Goal: Information Seeking & Learning: Learn about a topic

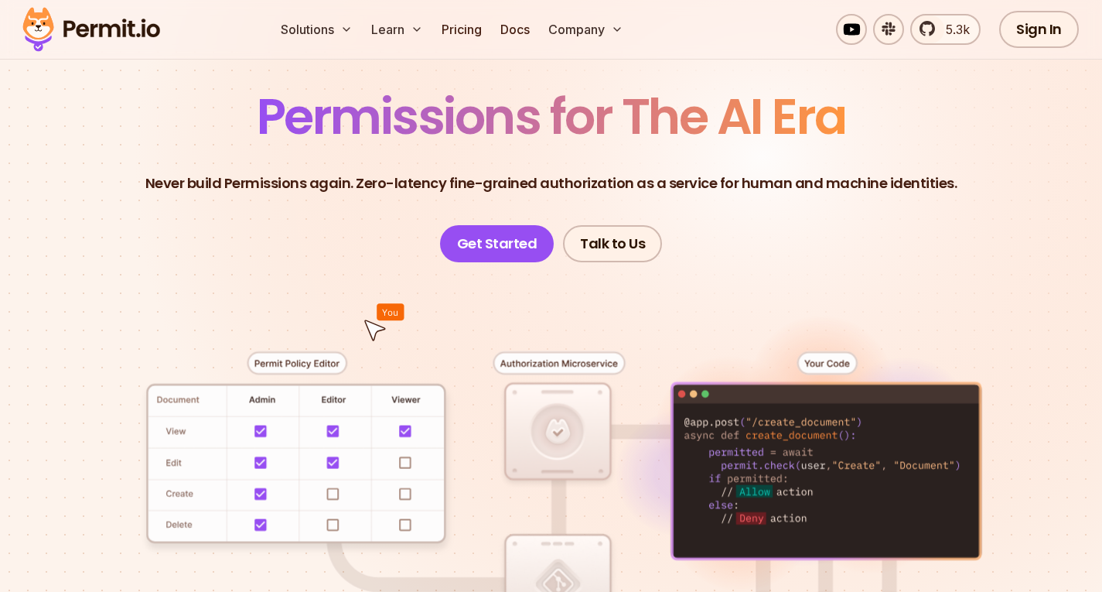
scroll to position [108, 0]
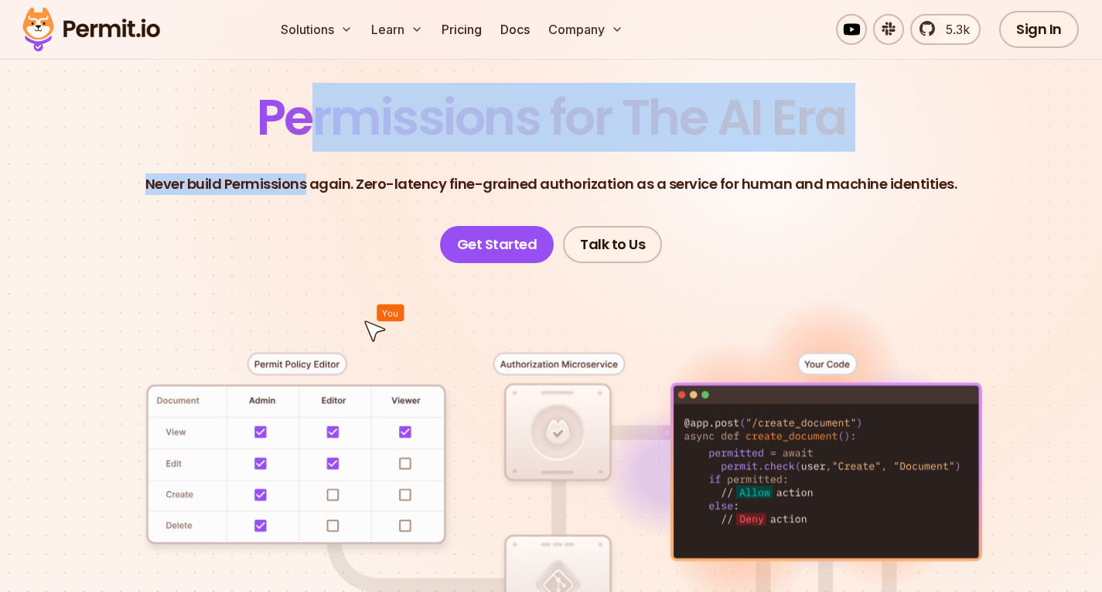
drag, startPoint x: 308, startPoint y: 155, endPoint x: 313, endPoint y: 241, distance: 85.2
click at [313, 241] on header "Permissions for The AI Era Never build Permissions again. Zero-latency fine-gra…" at bounding box center [551, 178] width 1028 height 170
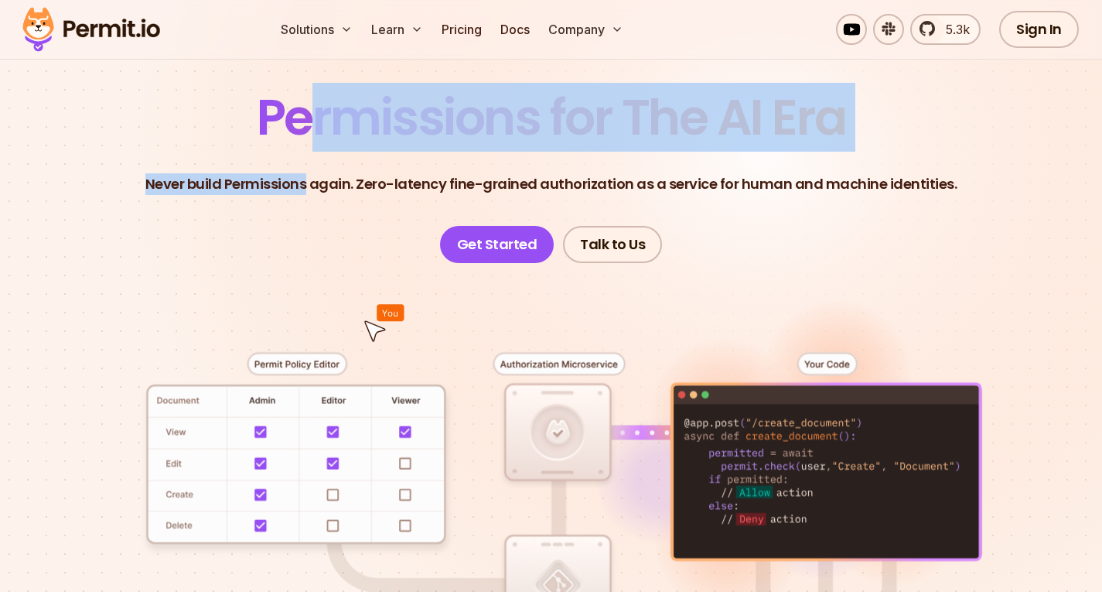
click at [313, 241] on header "Permissions for The AI Era Never build Permissions again. Zero-latency fine-gra…" at bounding box center [551, 178] width 1028 height 170
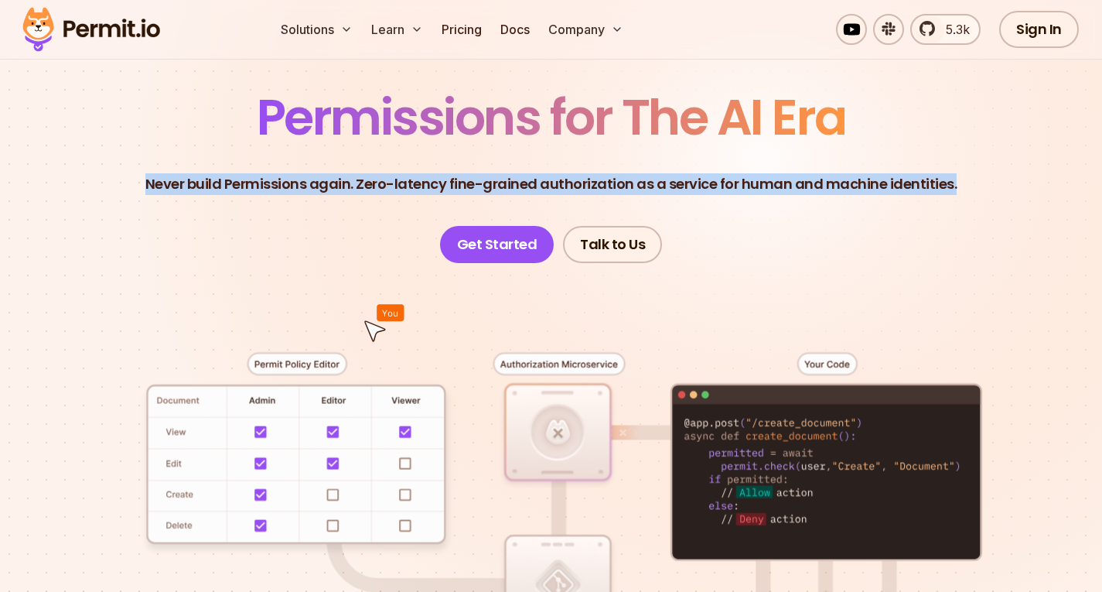
drag, startPoint x: 973, startPoint y: 192, endPoint x: 873, endPoint y: 136, distance: 114.3
click at [873, 136] on header "Permissions for The AI Era Never build Permissions again. Zero-latency fine-gra…" at bounding box center [551, 178] width 1028 height 170
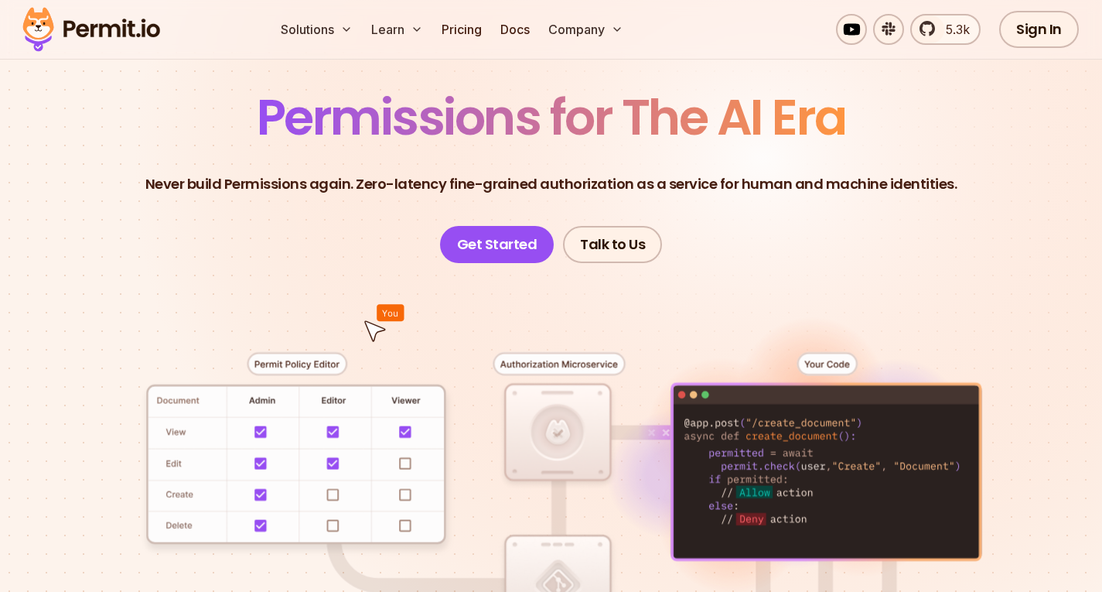
click at [873, 136] on header "Permissions for The AI Era Never build Permissions again. Zero-latency fine-gra…" at bounding box center [551, 178] width 1028 height 170
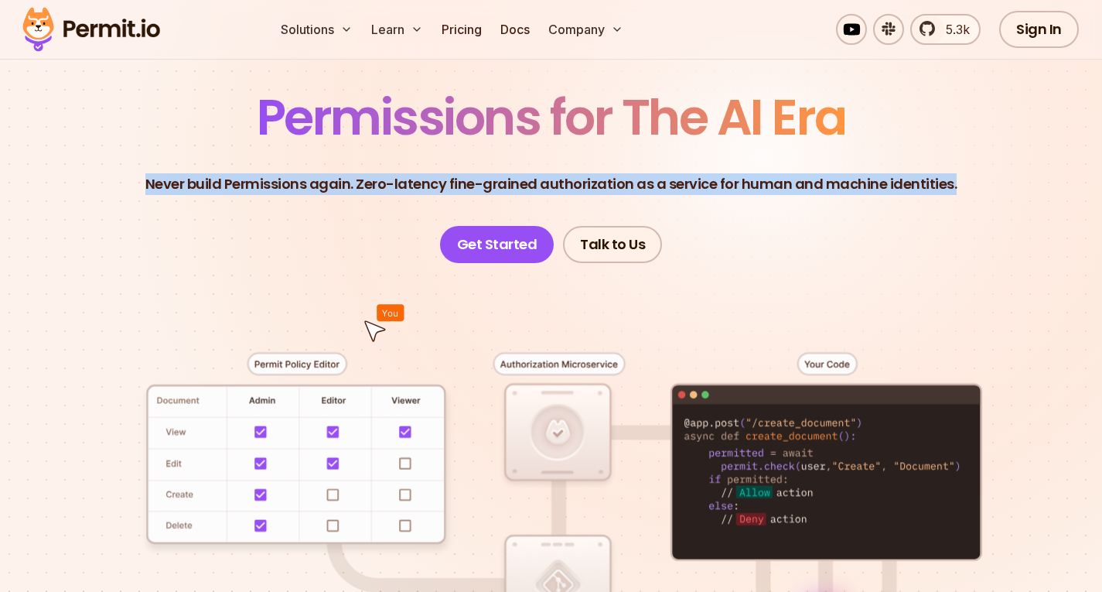
drag, startPoint x: 958, startPoint y: 186, endPoint x: 883, endPoint y: 111, distance: 107.2
click at [883, 111] on header "Permissions for The AI Era Never build Permissions again. Zero-latency fine-gra…" at bounding box center [551, 178] width 1028 height 170
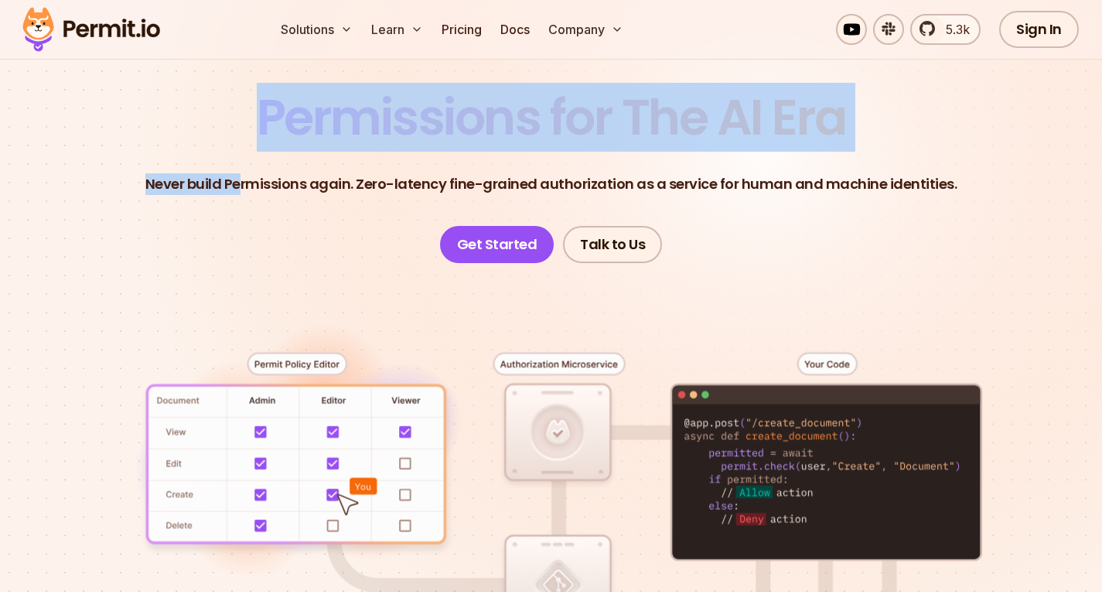
drag, startPoint x: 258, startPoint y: 118, endPoint x: 247, endPoint y: 241, distance: 123.5
click at [247, 241] on header "Permissions for The AI Era Never build Permissions again. Zero-latency fine-gra…" at bounding box center [551, 178] width 1028 height 170
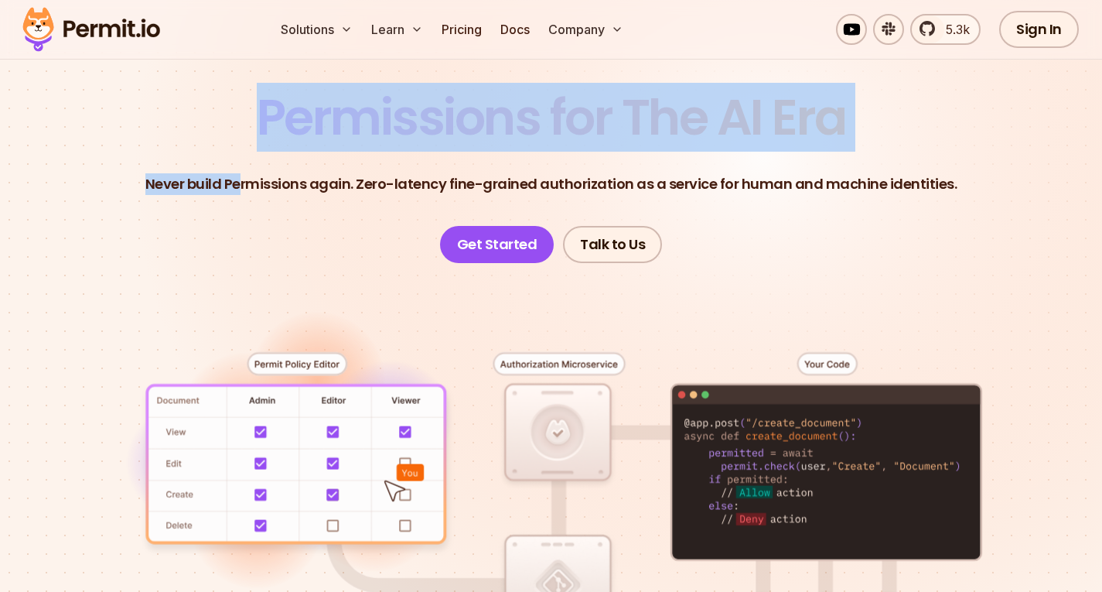
click at [247, 241] on header "Permissions for The AI Era Never build Permissions again. Zero-latency fine-gra…" at bounding box center [551, 178] width 1028 height 170
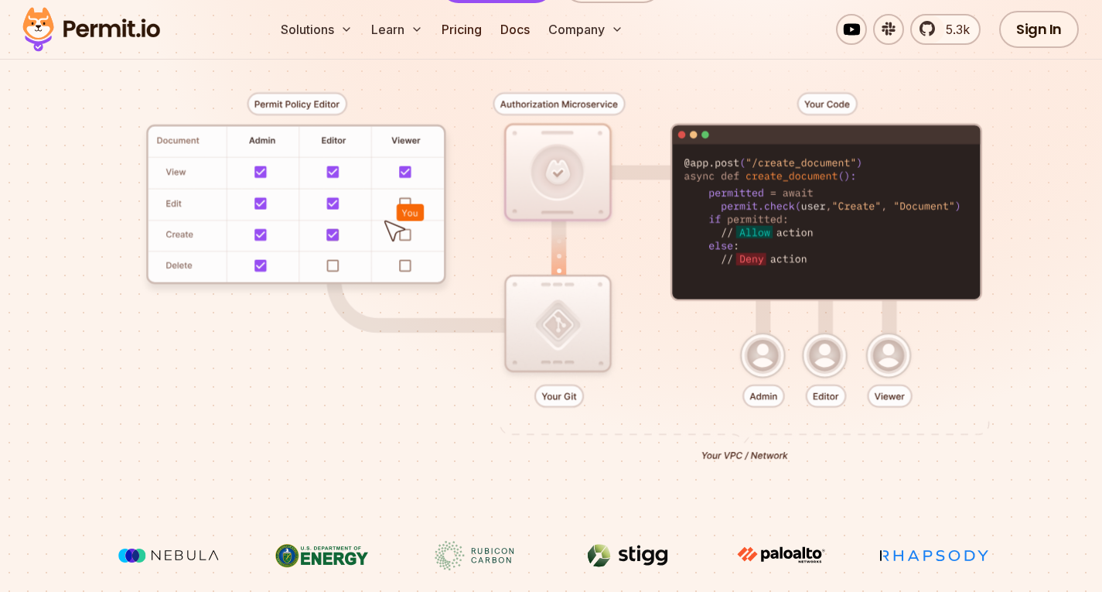
scroll to position [0, 0]
